Goal: Use online tool/utility: Utilize a website feature to perform a specific function

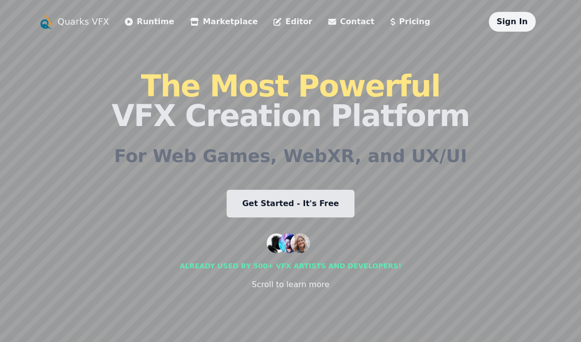
click at [87, 28] on link "Quarks VFX" at bounding box center [84, 22] width 52 height 14
click at [423, 190] on div "The Most Powerful VFX Creation Platform For Web Games, WebXR, and UX/UI Get Sta…" at bounding box center [291, 181] width 358 height 298
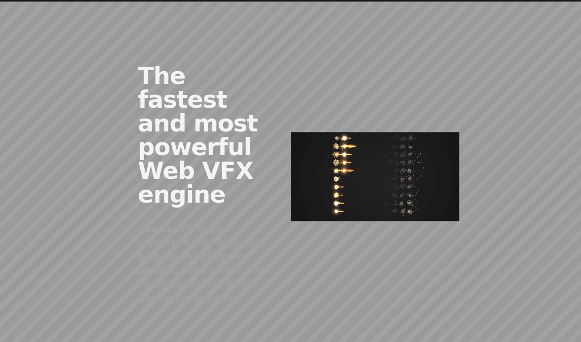
scroll to position [406, 0]
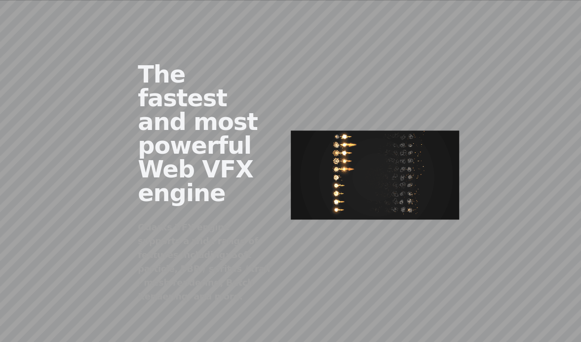
click at [362, 166] on img at bounding box center [375, 174] width 168 height 88
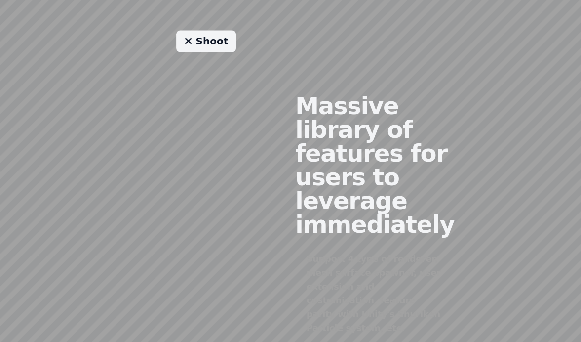
scroll to position [795, 0]
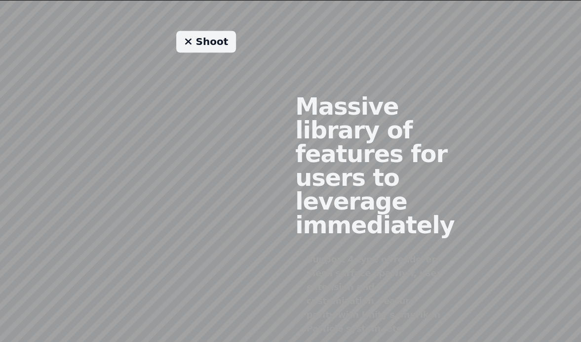
click at [218, 31] on link "Shoot" at bounding box center [206, 42] width 60 height 22
click at [209, 31] on link "Shoot" at bounding box center [206, 42] width 60 height 22
click at [214, 31] on link "Shoot" at bounding box center [206, 42] width 60 height 22
click at [217, 31] on link "Shoot" at bounding box center [206, 42] width 60 height 22
click at [215, 31] on link "Shoot" at bounding box center [206, 42] width 60 height 22
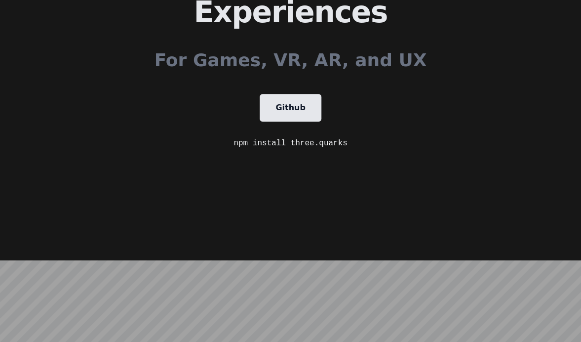
scroll to position [0, 0]
